Goal: Complete application form

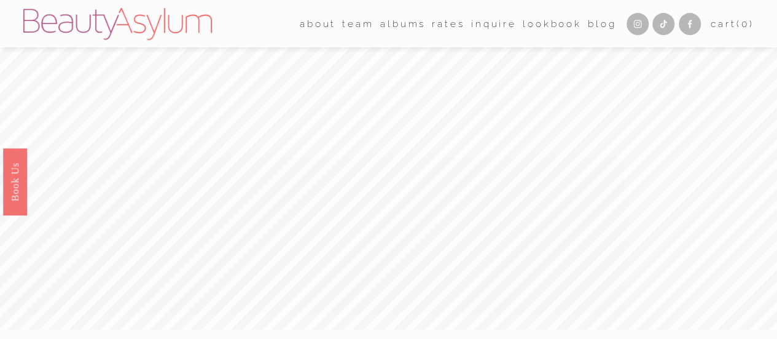
click at [497, 24] on link "Inquire" at bounding box center [493, 23] width 45 height 19
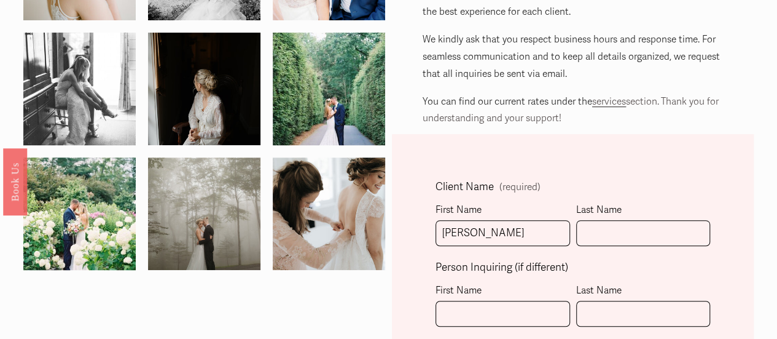
type input "Isabella"
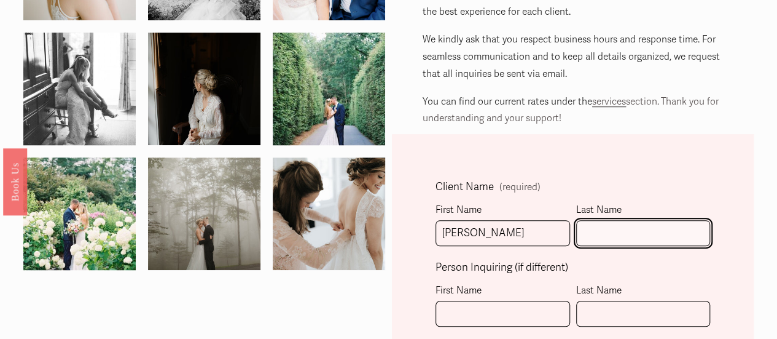
click at [662, 240] on input "Last Name" at bounding box center [643, 233] width 135 height 26
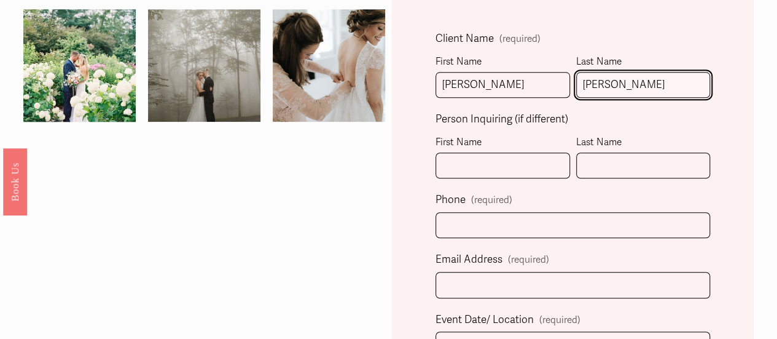
scroll to position [343, 0]
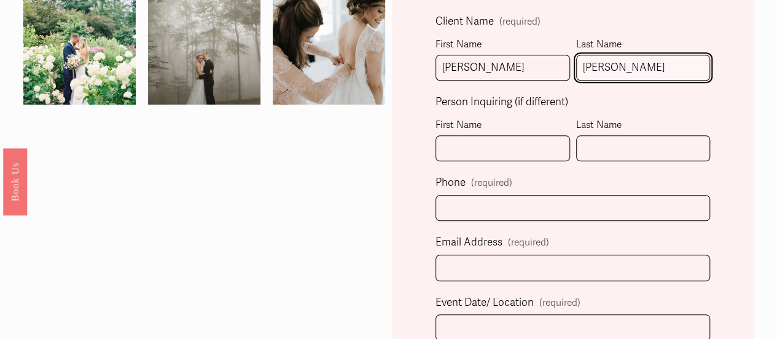
type input "LeBlanc"
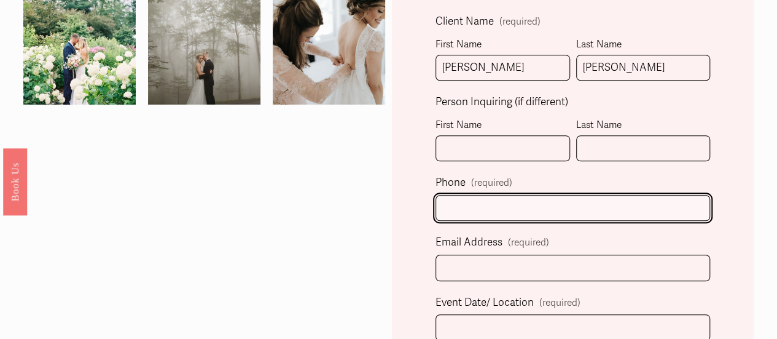
click at [603, 206] on input "text" at bounding box center [573, 208] width 275 height 26
type input "(470) 334-8452"
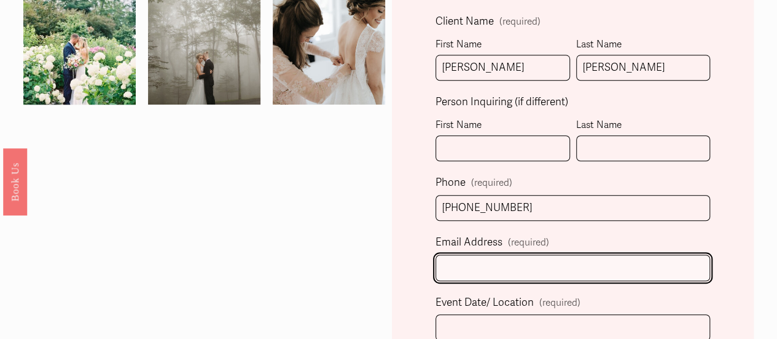
click at [586, 269] on input "Email Address (required)" at bounding box center [573, 267] width 275 height 26
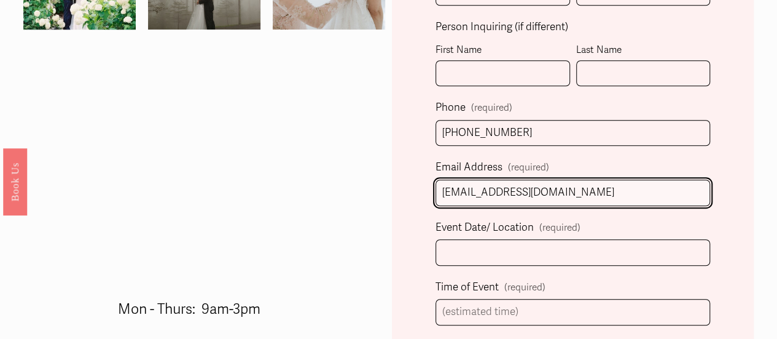
scroll to position [424, 0]
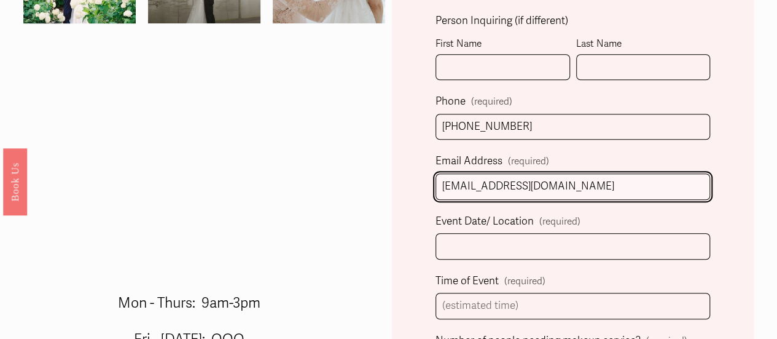
type input "isabellaml106@gmail.com"
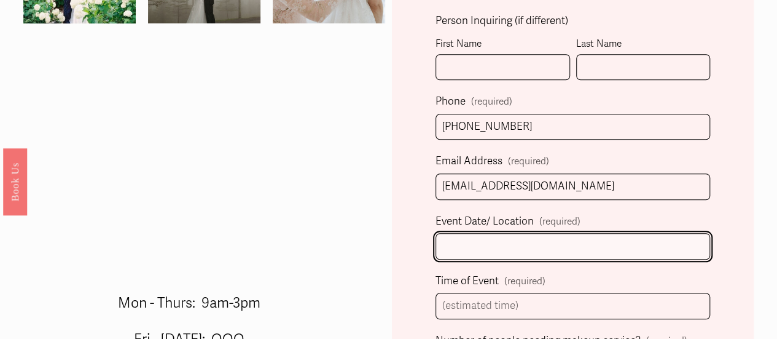
click at [629, 249] on input "Event Date/ Location (required)" at bounding box center [573, 246] width 275 height 26
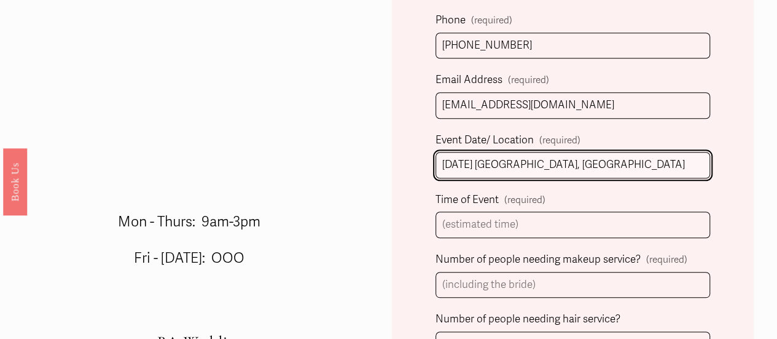
scroll to position [508, 0]
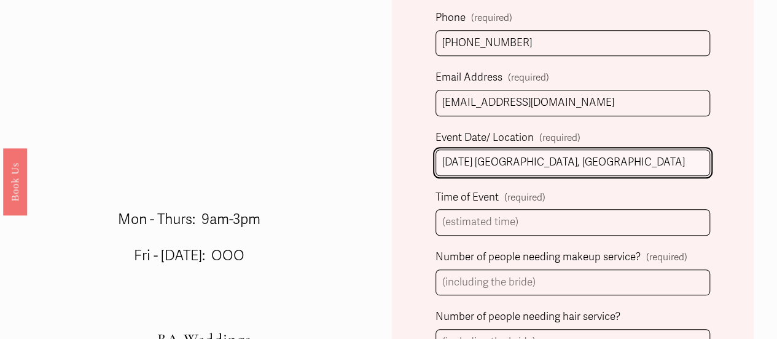
type input "12/12/2026 Atlanta, GA"
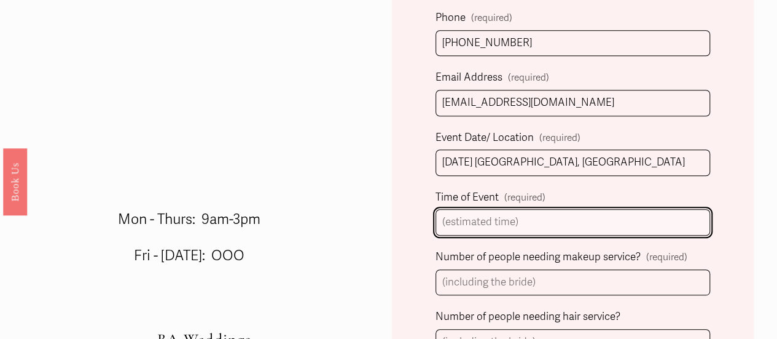
click at [624, 222] on input "Time of Event (required)" at bounding box center [573, 222] width 275 height 26
type input "4 pm"
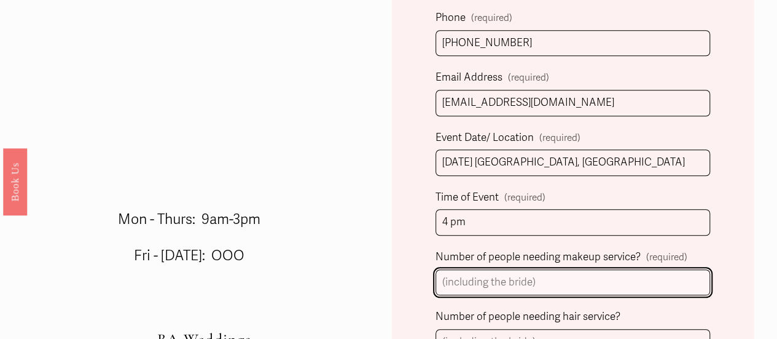
click at [624, 269] on input "Number of people needing makeup service? (required)" at bounding box center [573, 282] width 275 height 26
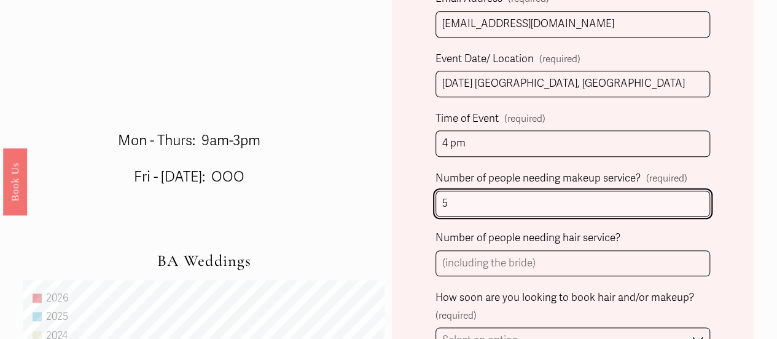
scroll to position [588, 0]
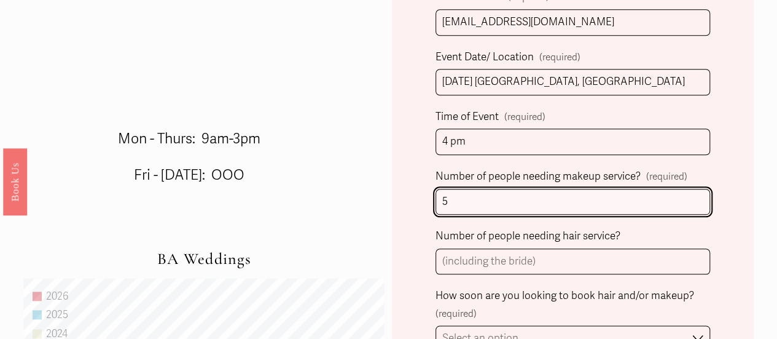
type input "5"
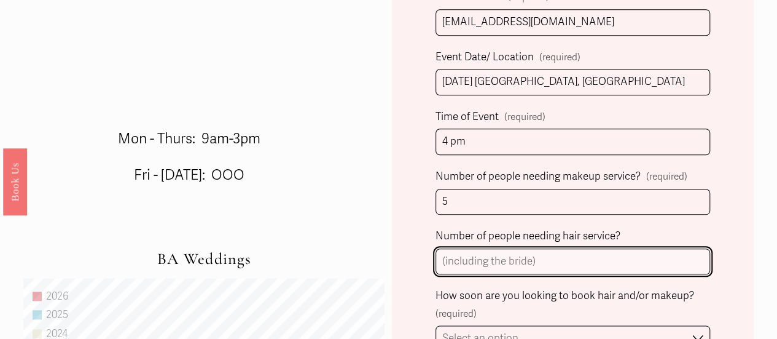
click at [613, 254] on input "Number of people needing hair service?" at bounding box center [573, 261] width 275 height 26
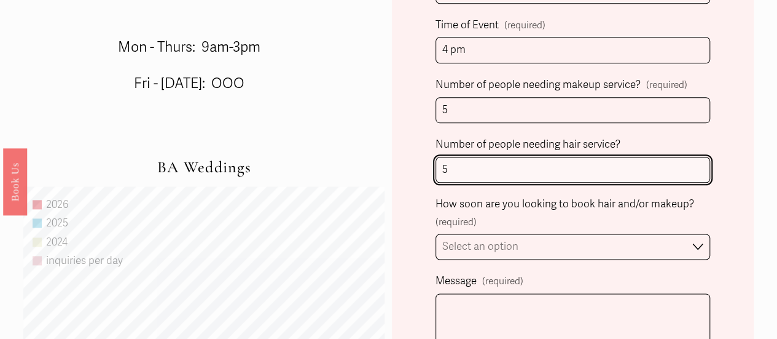
scroll to position [680, 0]
type input "5"
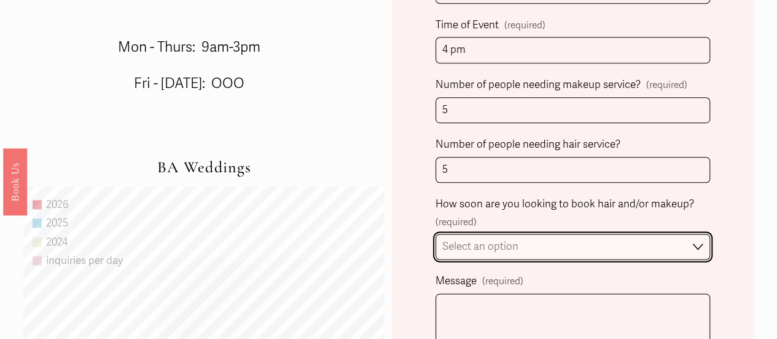
click at [693, 245] on select "Select an option Immediately 1-2 weeks I'm looking for information & not ready …" at bounding box center [573, 247] width 275 height 26
select select "I'm looking for information & not ready to book just yet"
click at [436, 234] on select "Select an option Immediately 1-2 weeks I'm looking for information & not ready …" at bounding box center [573, 247] width 275 height 26
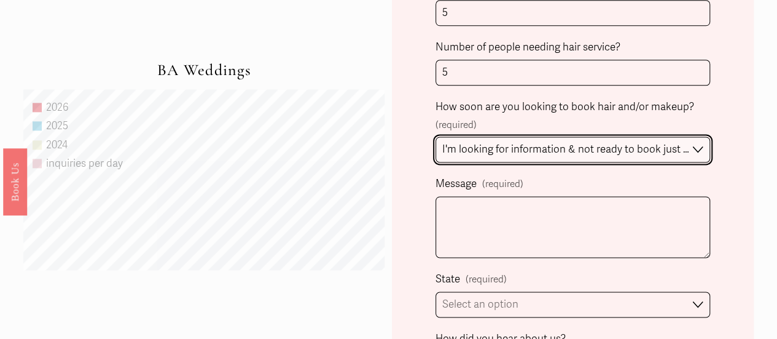
scroll to position [782, 0]
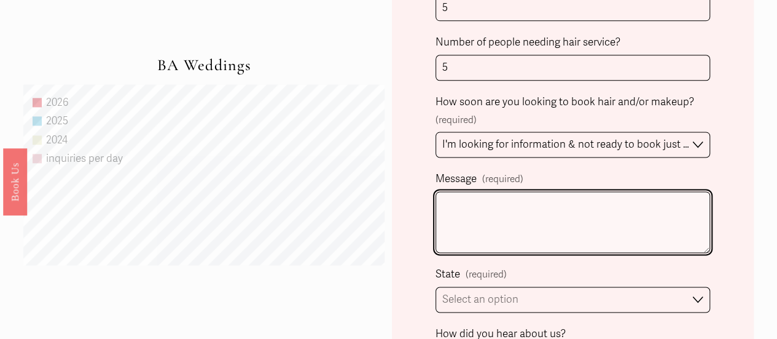
click at [624, 220] on textarea "Message (required)" at bounding box center [573, 221] width 275 height 61
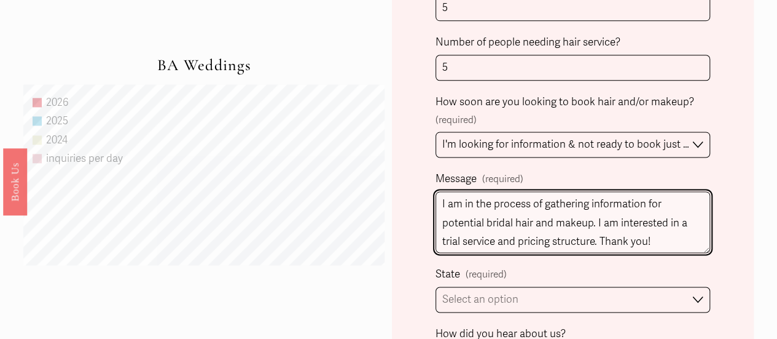
drag, startPoint x: 670, startPoint y: 239, endPoint x: 430, endPoint y: 195, distance: 243.7
click at [430, 195] on div "Client Name (required) First Name Isabella Last Name LeBlanc Person Inquiring (…" at bounding box center [573, 26] width 362 height 992
click at [662, 249] on textarea "I am in the process of gathering information for potential bridal hair and make…" at bounding box center [573, 221] width 275 height 61
click at [691, 219] on textarea "I am in the process of gathering information for potential bridal hair and make…" at bounding box center [573, 221] width 275 height 61
click at [498, 243] on textarea "I am in the process of gathering information for potential bridal hair and make…" at bounding box center [573, 221] width 275 height 61
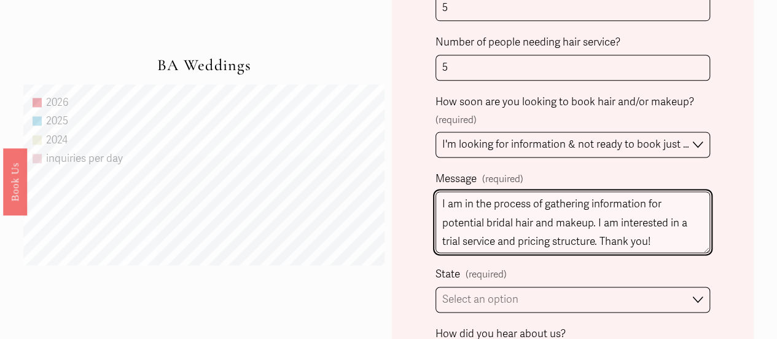
scroll to position [2, 0]
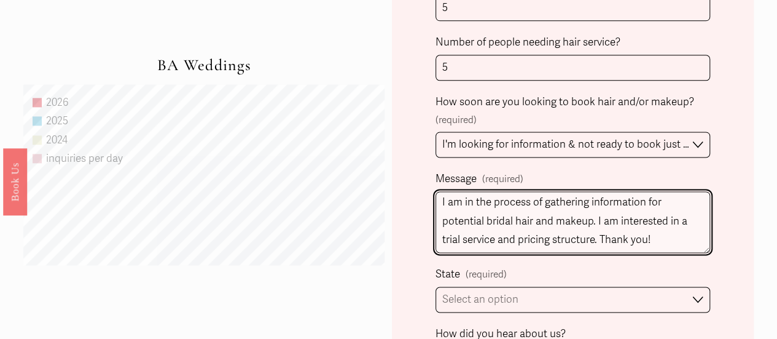
type textarea "I am in the process of gathering information for potential bridal hair and make…"
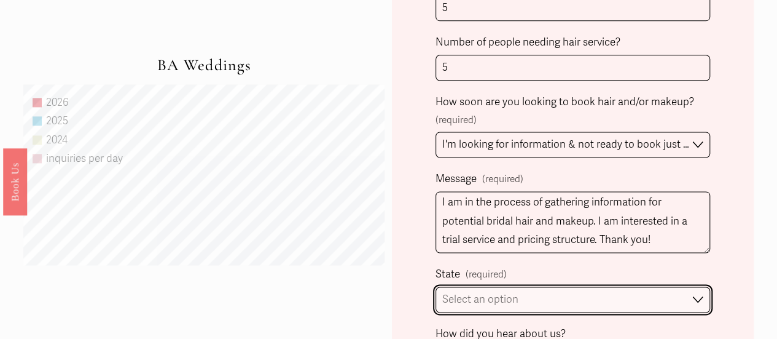
click at [648, 289] on select "Select an option Please Select One Atlanta, GA Charlotte, NC Charleston, SC Des…" at bounding box center [573, 299] width 275 height 26
select select "Atlanta, GA"
click at [436, 286] on select "Select an option Please Select One Atlanta, GA Charlotte, NC Charleston, SC Des…" at bounding box center [573, 299] width 275 height 26
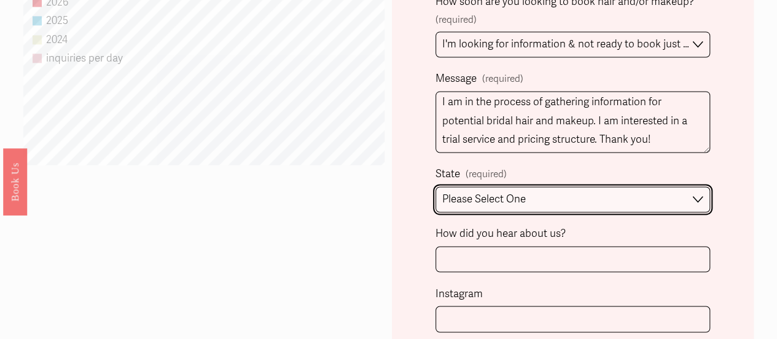
scroll to position [887, 0]
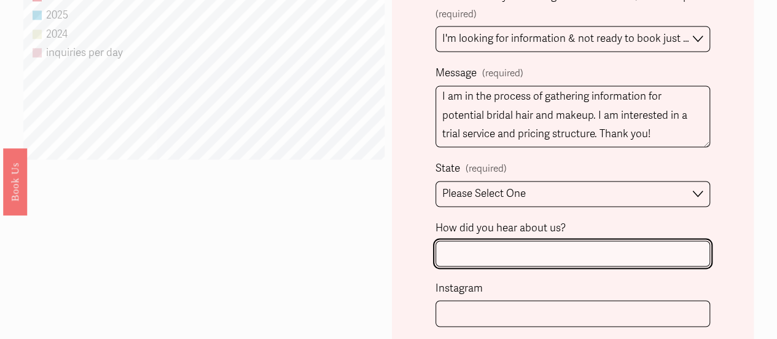
click at [602, 250] on input "How did you hear about us?" at bounding box center [573, 253] width 275 height 26
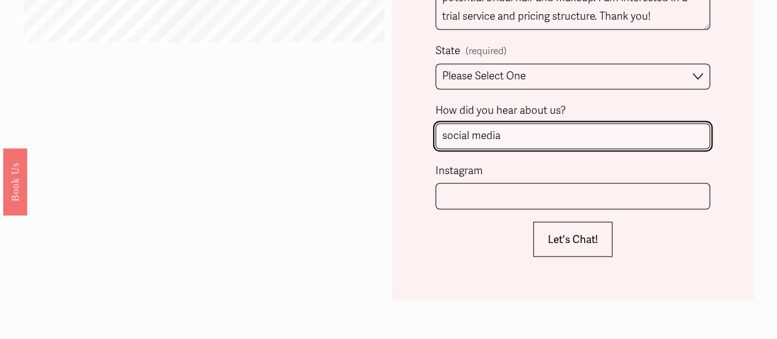
scroll to position [1007, 0]
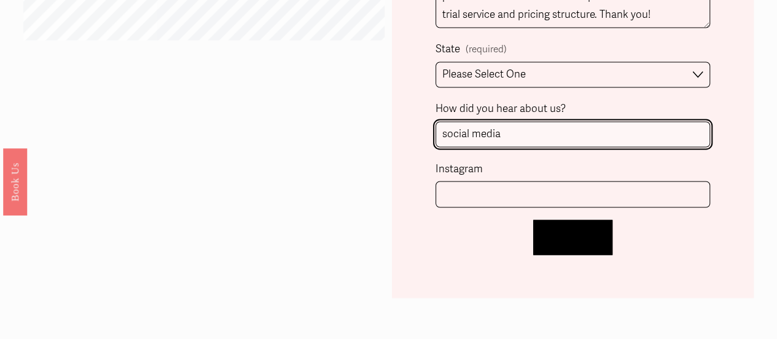
type input "social media"
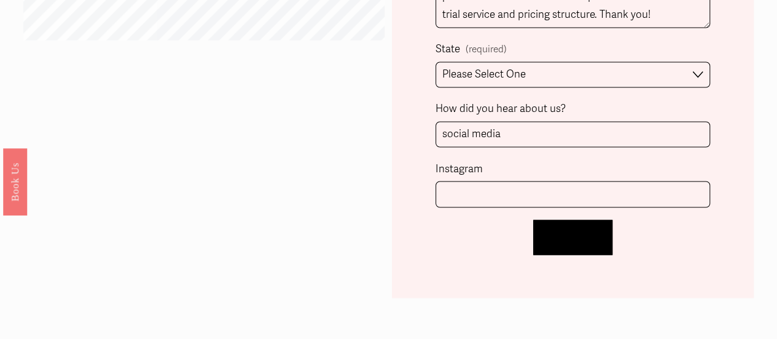
click at [595, 235] on span "Let's Chat!" at bounding box center [573, 236] width 50 height 13
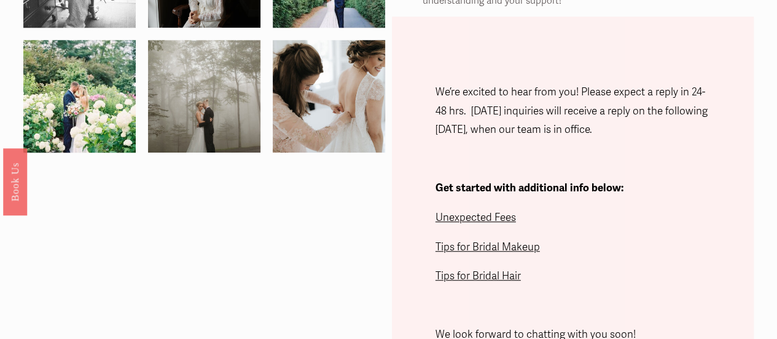
scroll to position [295, 0]
click at [513, 223] on span "Unexpected Fees" at bounding box center [476, 217] width 81 height 13
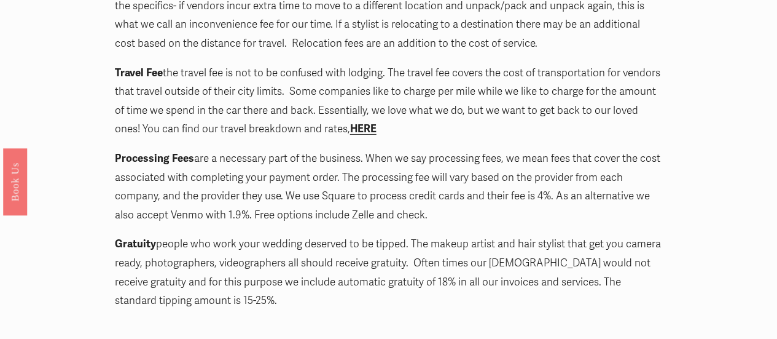
scroll to position [2045, 0]
